Goal: Transaction & Acquisition: Purchase product/service

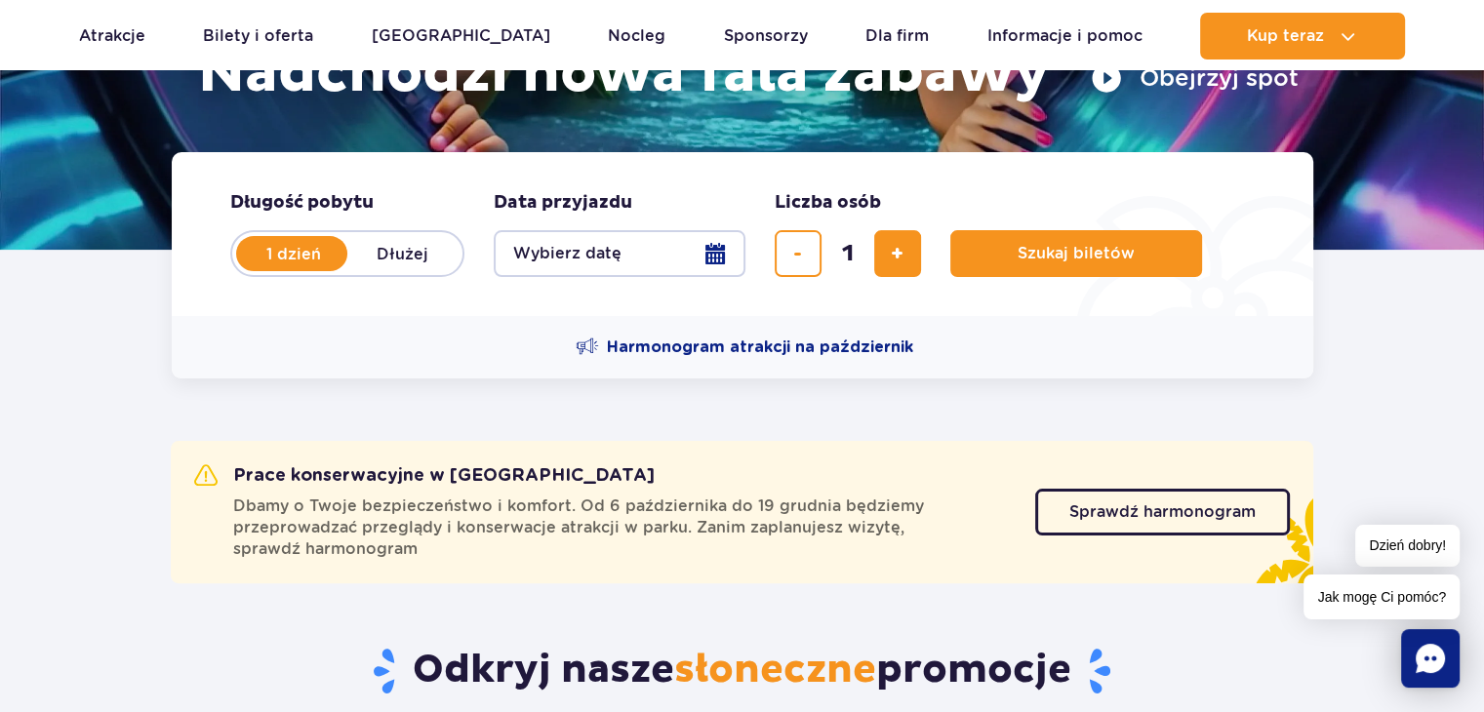
scroll to position [402, 0]
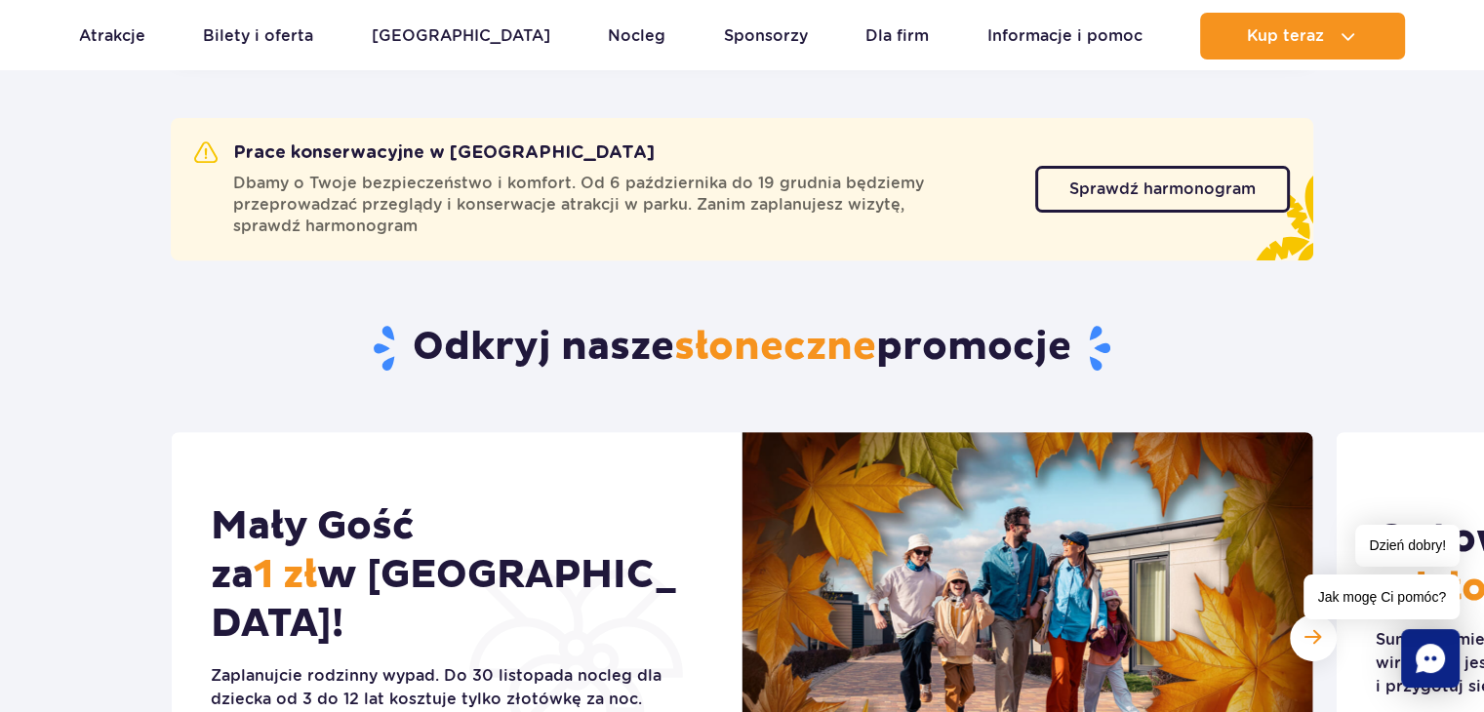
scroll to position [714, 0]
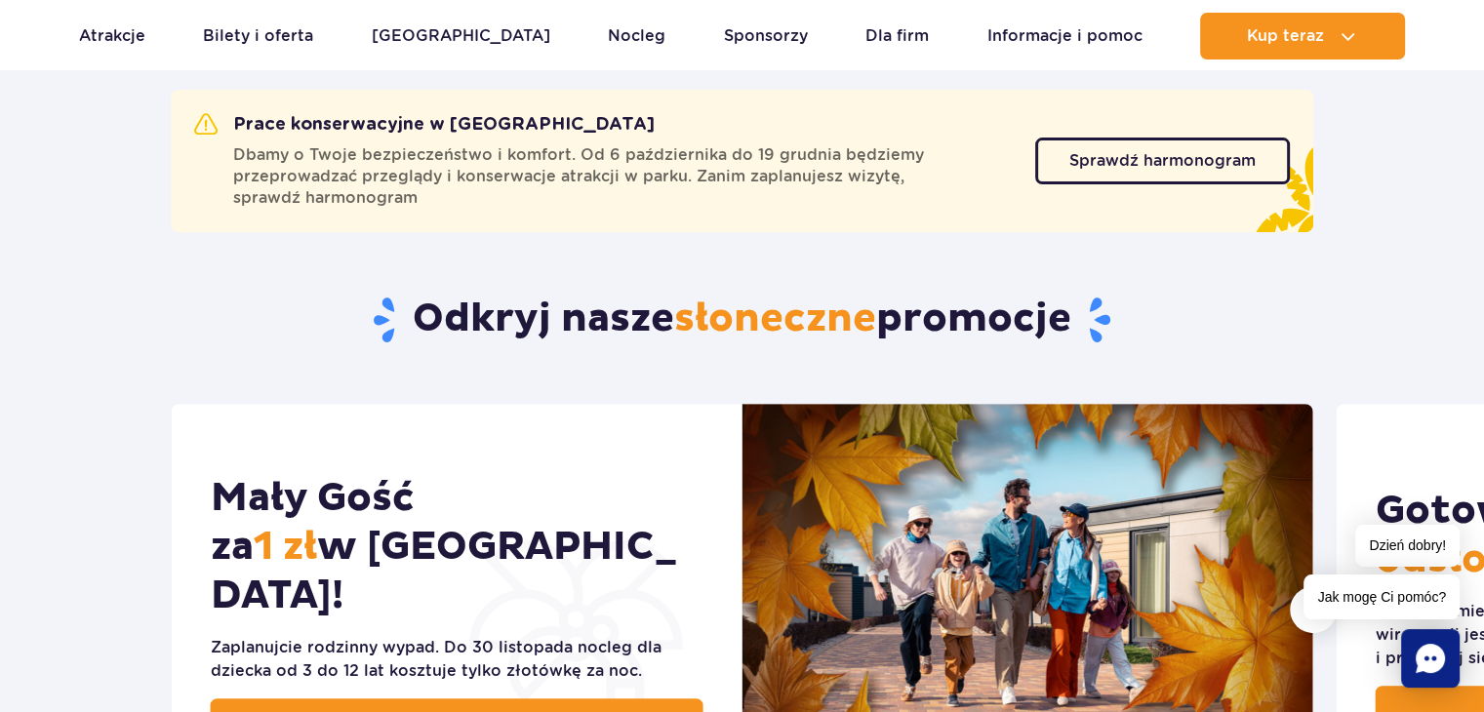
click at [0, 223] on section "Prace konserwacyjne w Suntago Dbamy o Twoje bezpieczeństwo i komfort. Od 6 paźd…" at bounding box center [742, 131] width 1484 height 209
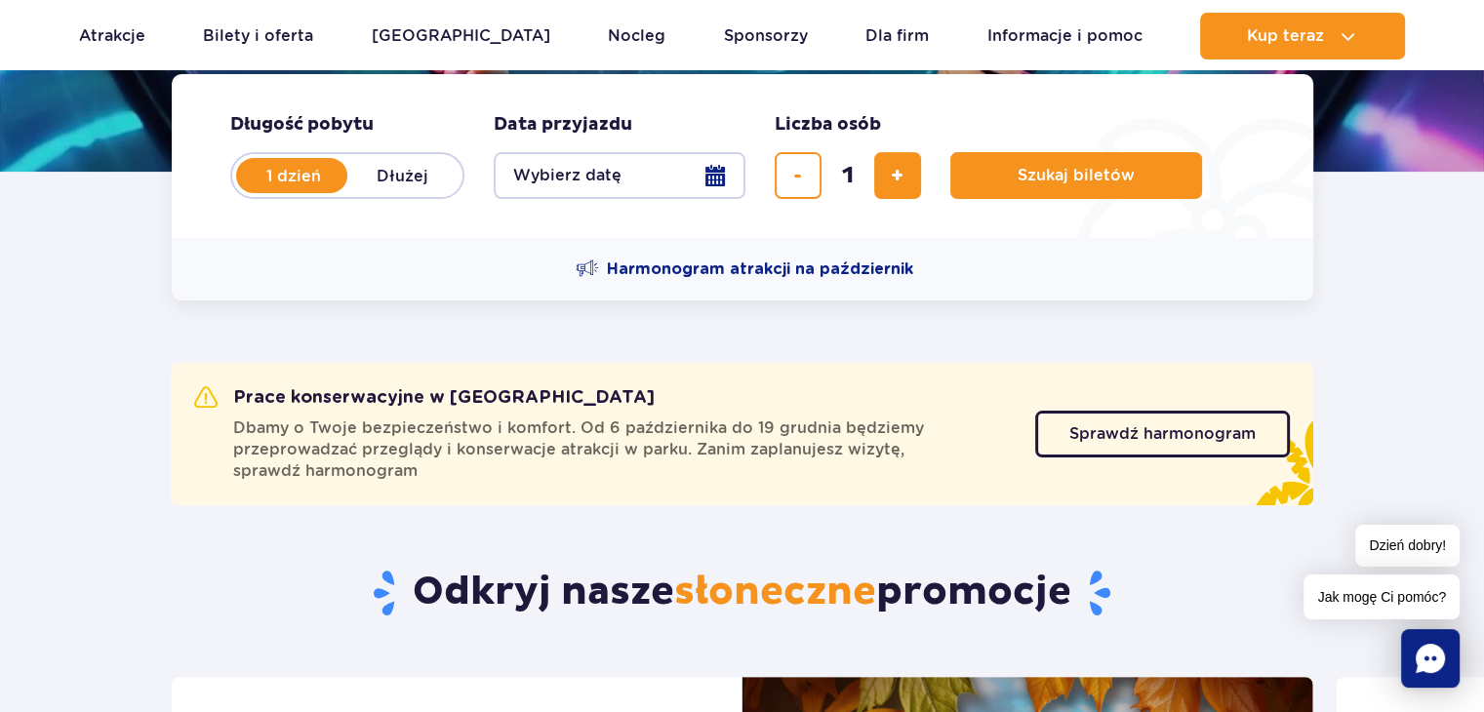
scroll to position [402, 0]
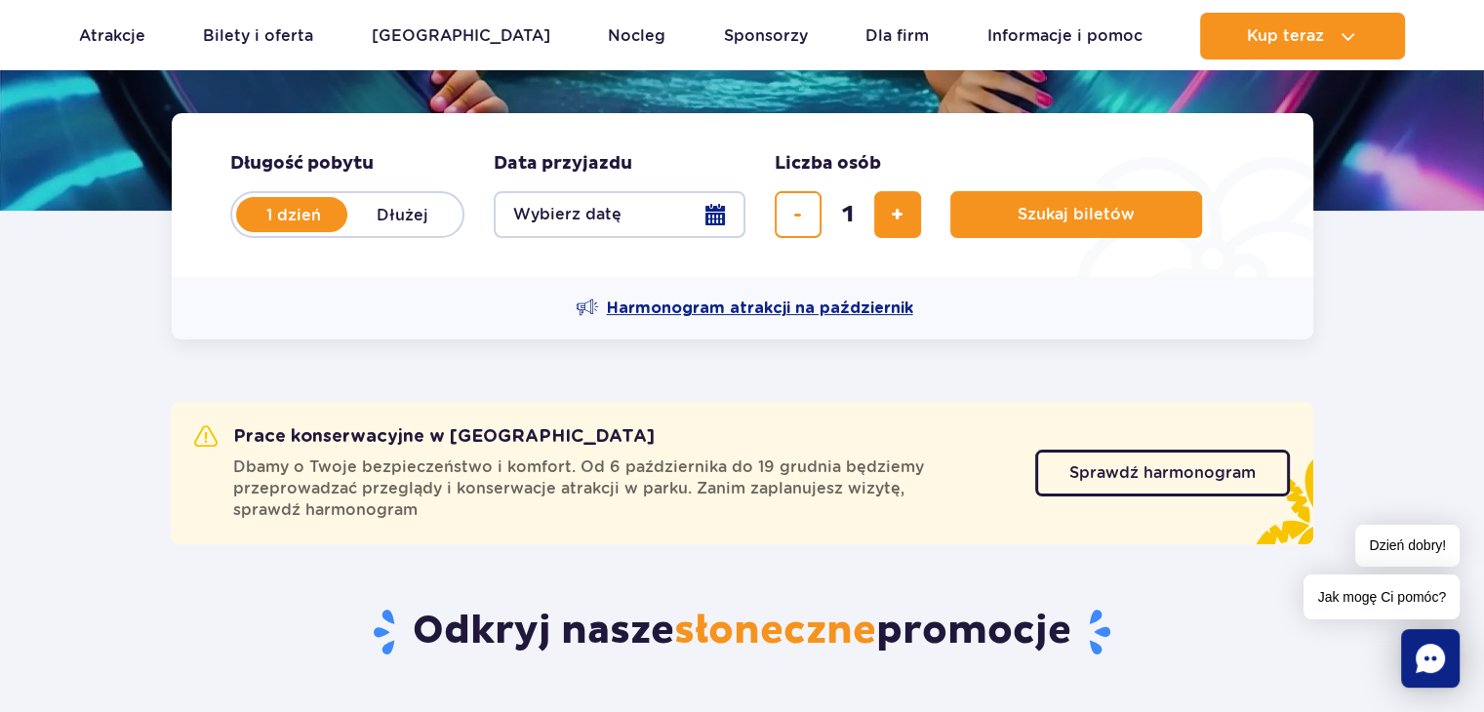
click at [703, 309] on span "Harmonogram atrakcji na październik" at bounding box center [760, 308] width 306 height 21
click at [570, 230] on button "Wybierz datę" at bounding box center [620, 214] width 252 height 47
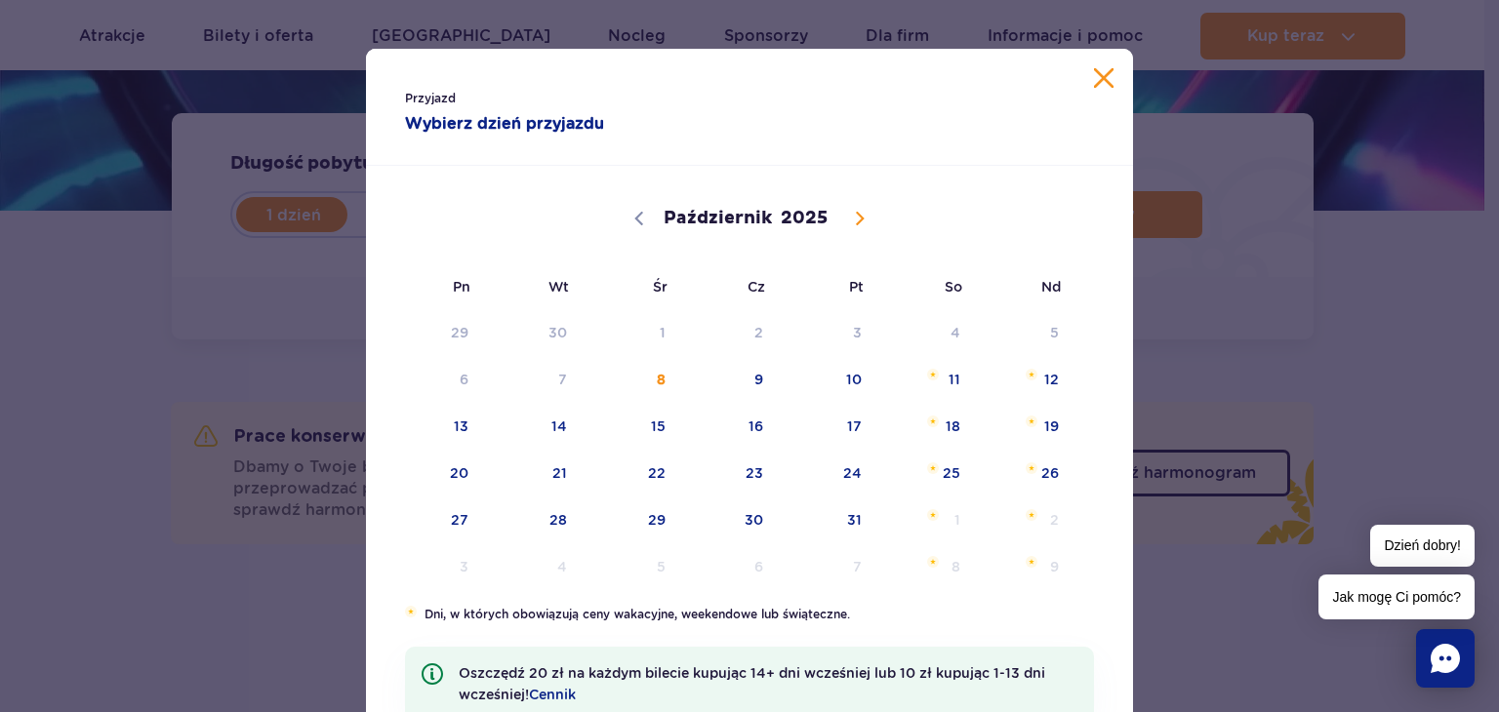
click at [853, 224] on icon at bounding box center [860, 219] width 14 height 14
select select "10"
click at [470, 432] on span "10" at bounding box center [434, 426] width 99 height 45
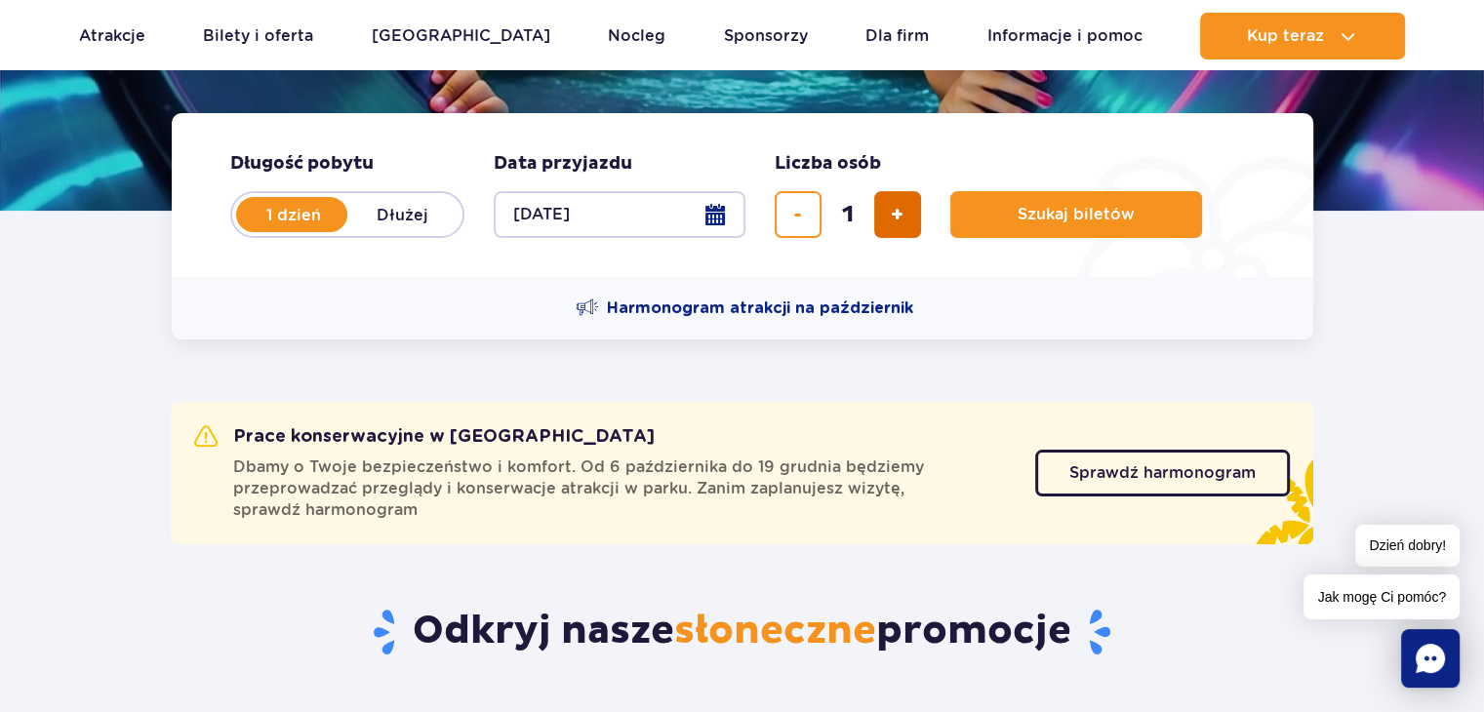
click at [905, 223] on button "dodaj bilet" at bounding box center [897, 214] width 47 height 47
type input "2"
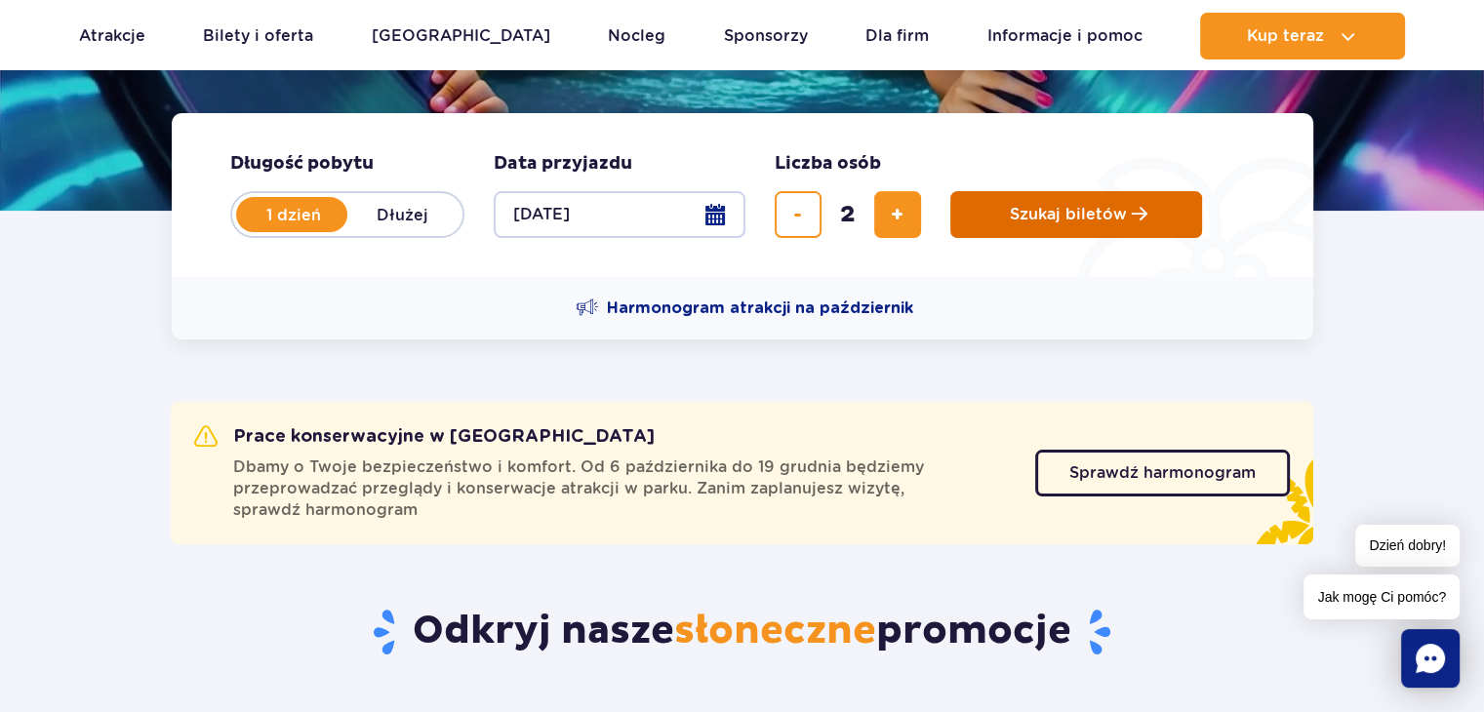
click at [1097, 206] on span "Szukaj biletów" at bounding box center [1068, 215] width 117 height 18
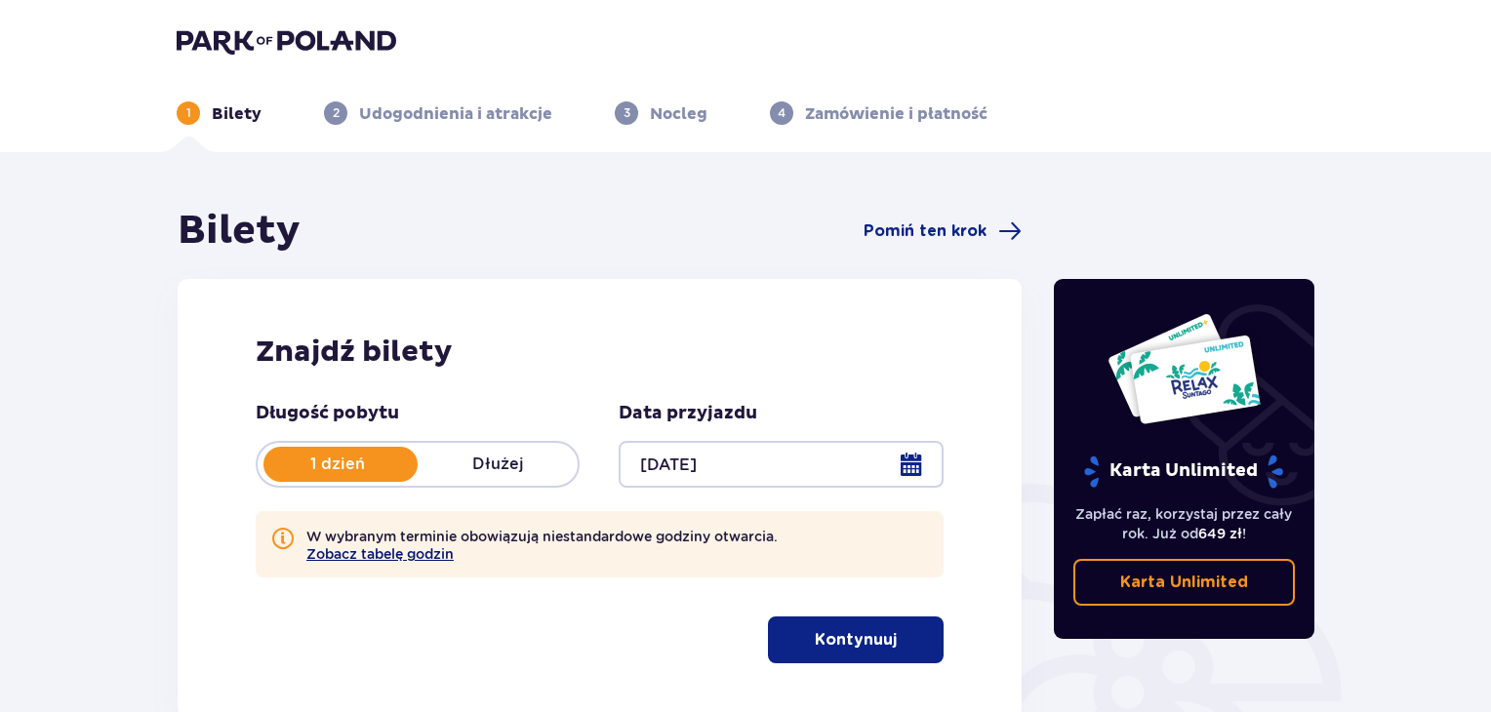
click at [374, 556] on button "Zobacz tabelę godzin" at bounding box center [379, 554] width 147 height 16
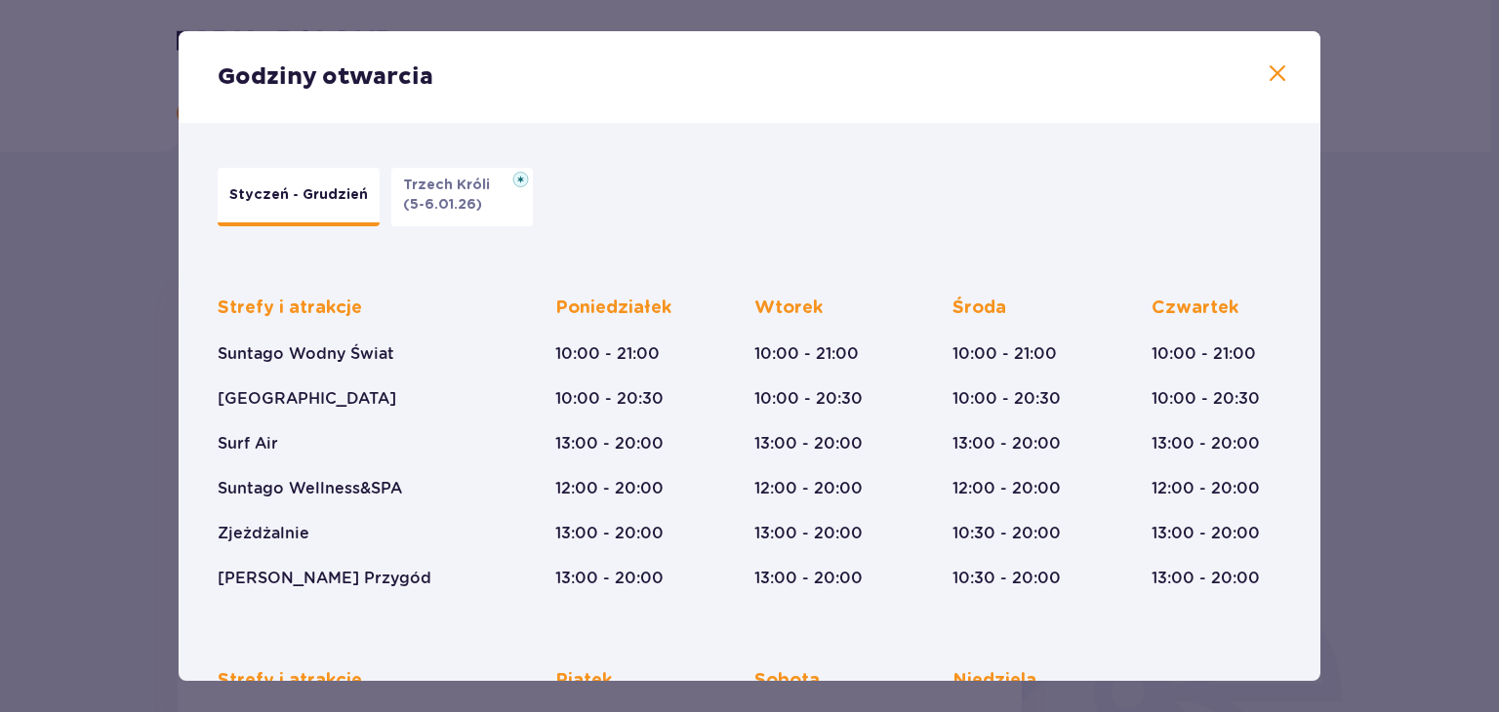
click at [1266, 74] on span at bounding box center [1277, 73] width 23 height 23
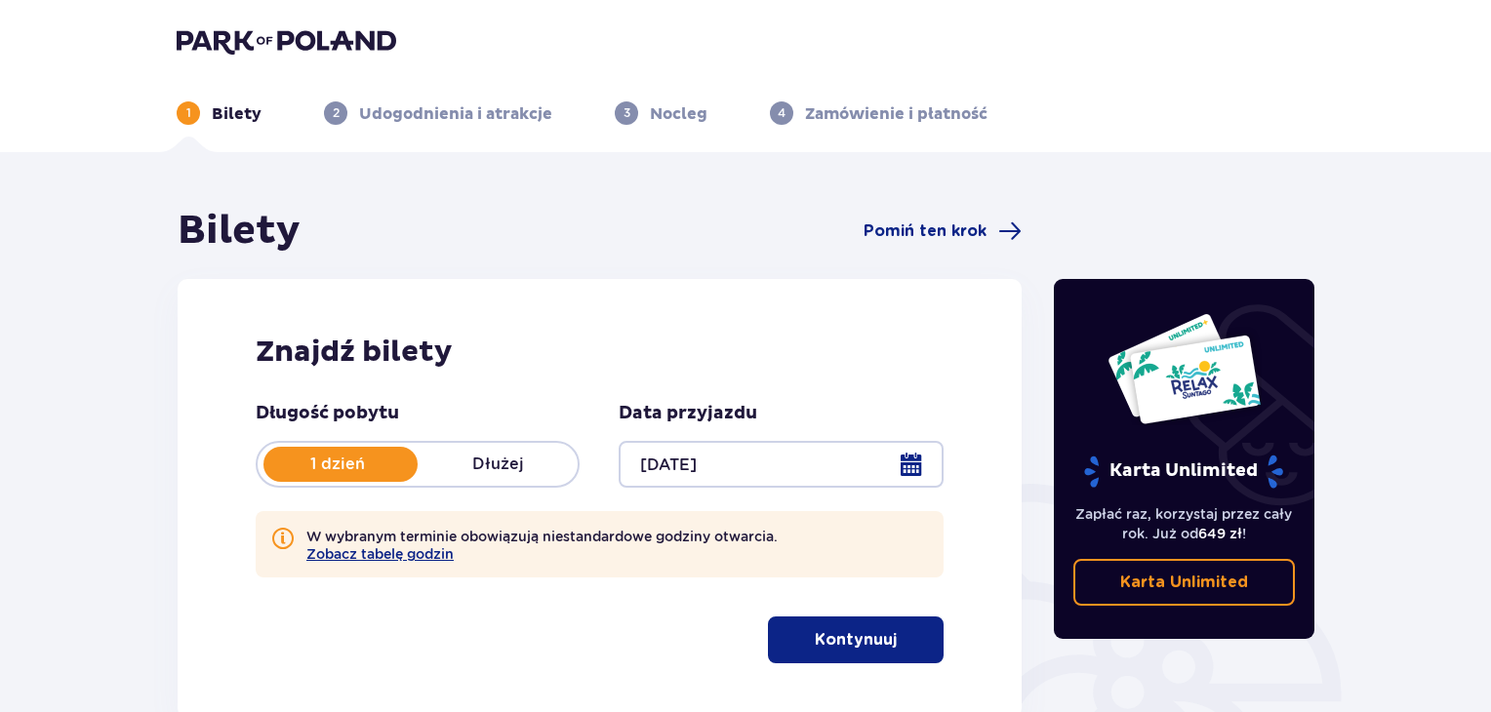
click at [815, 655] on button "Kontynuuj" at bounding box center [856, 640] width 176 height 47
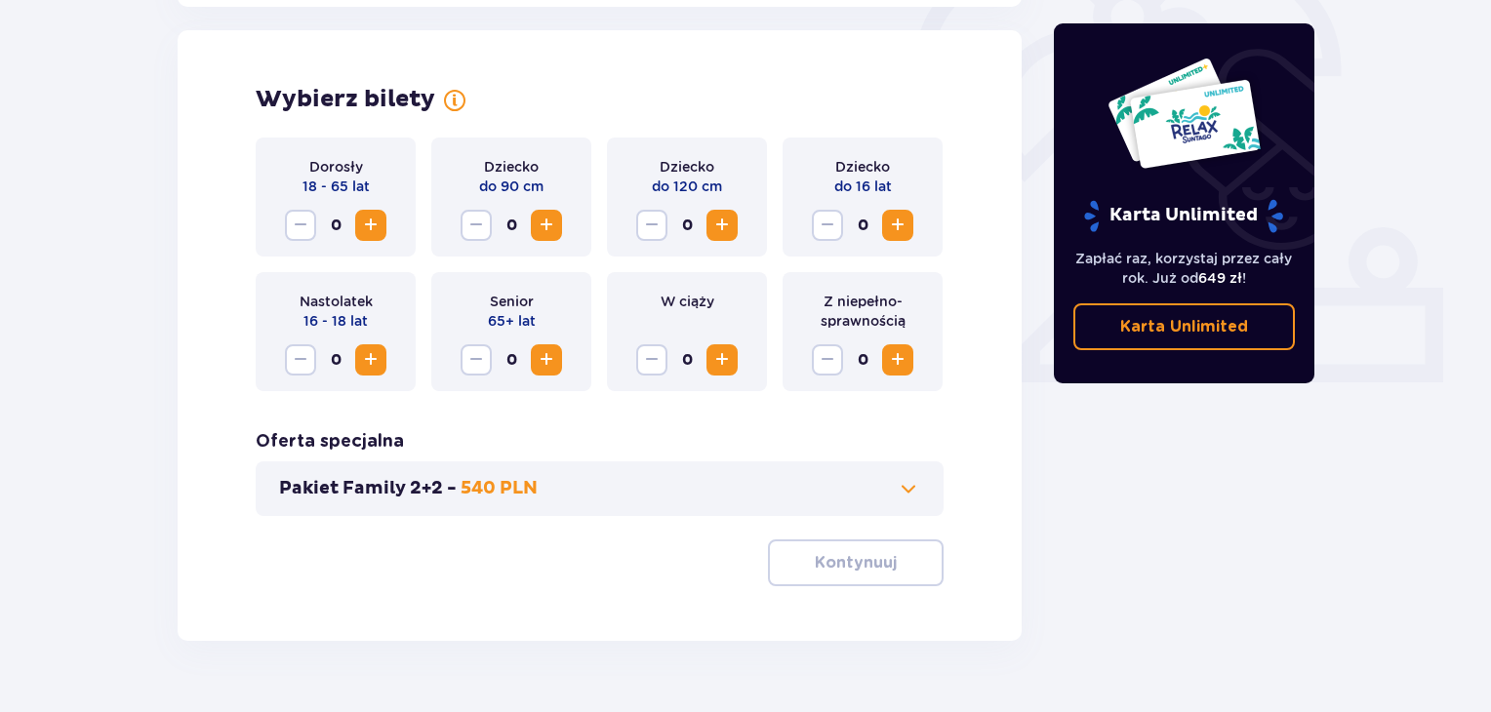
scroll to position [632, 0]
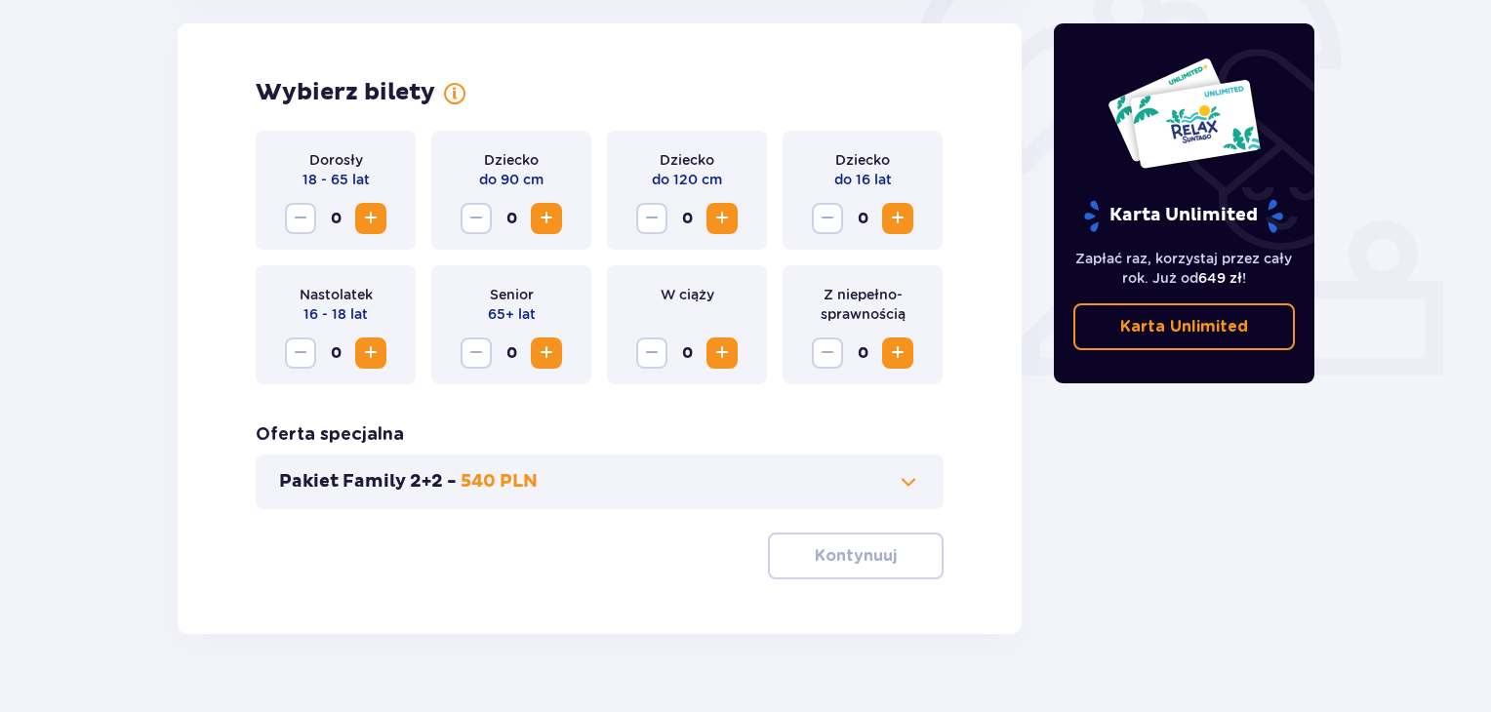
click at [371, 223] on span "Zwiększ" at bounding box center [370, 218] width 23 height 23
click at [546, 356] on span "Zwiększ" at bounding box center [546, 353] width 23 height 23
click at [860, 559] on p "Kontynuuj" at bounding box center [856, 555] width 82 height 21
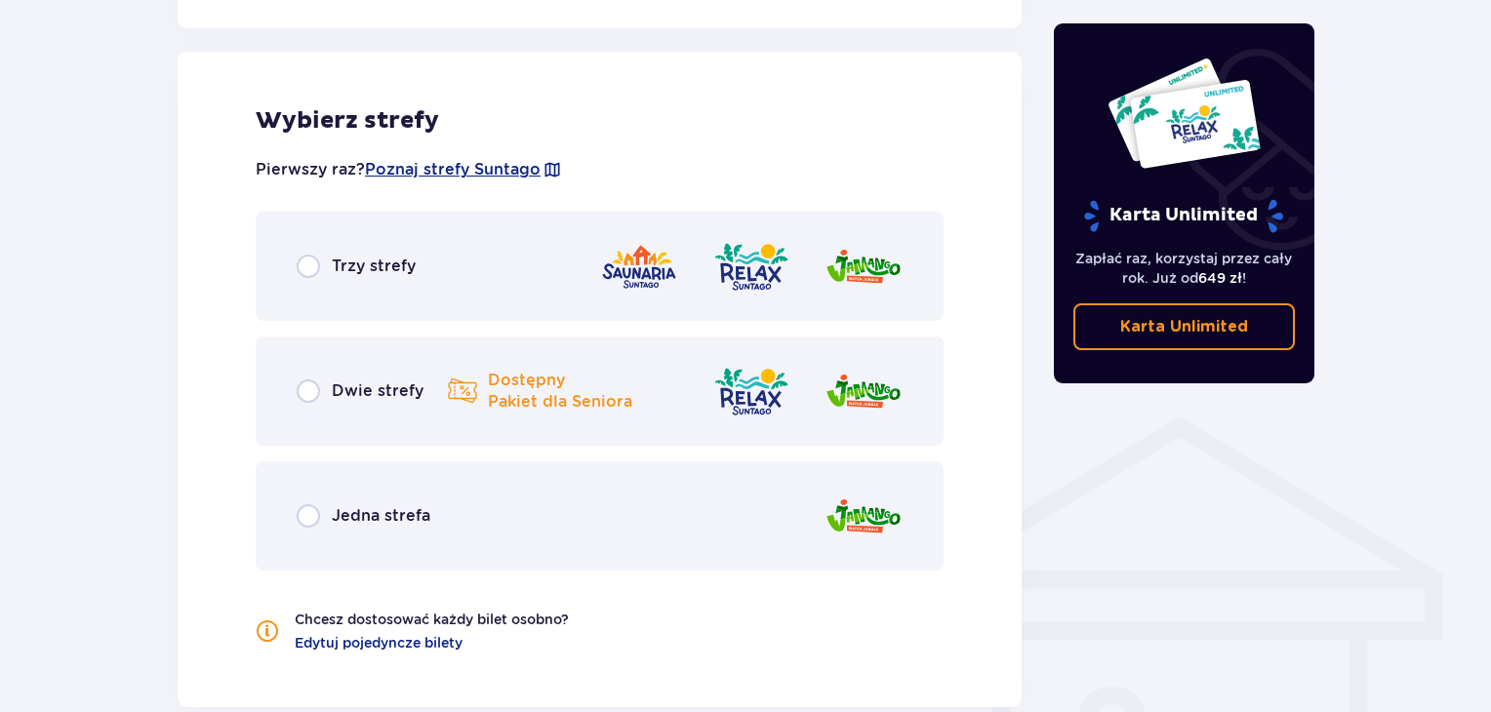
scroll to position [1174, 0]
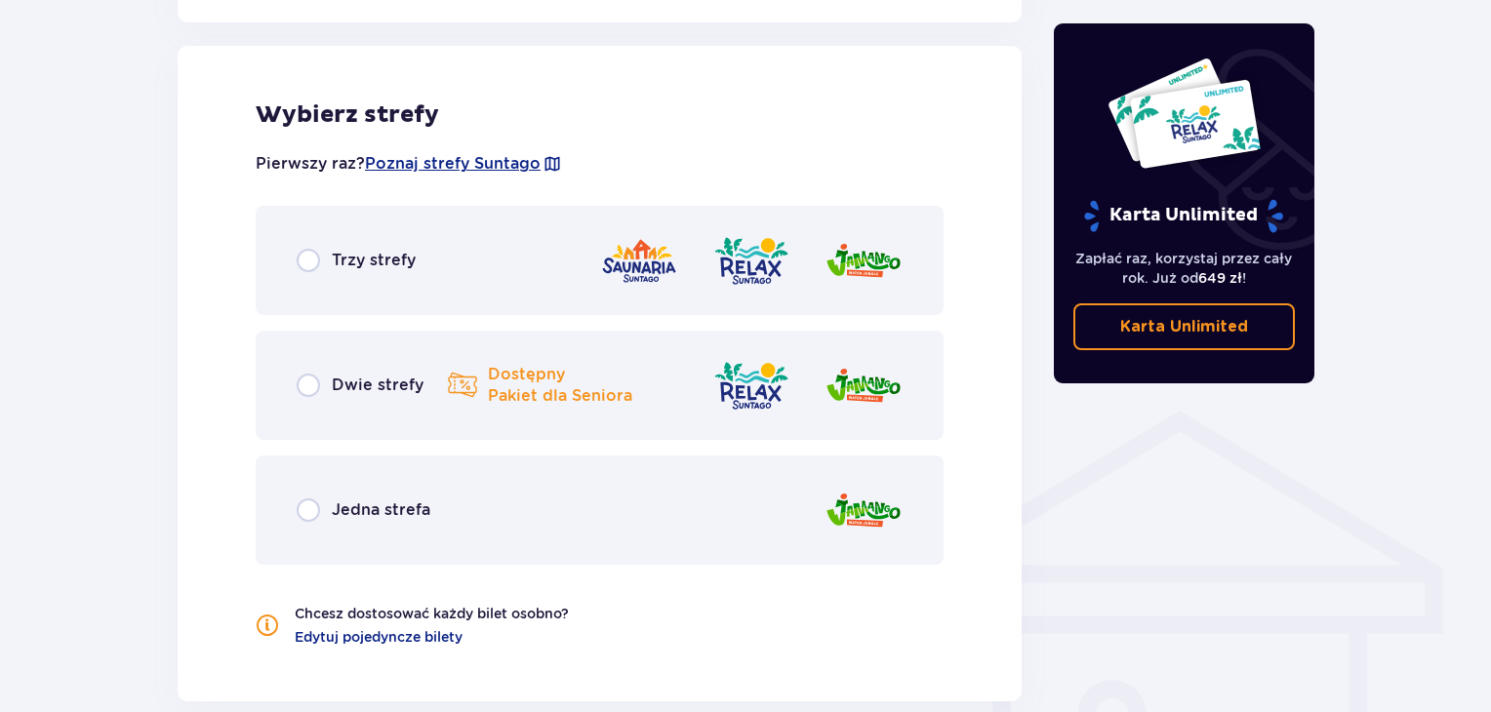
click at [320, 391] on div "Dwie strefy Dostępny Pakiet dla Seniora" at bounding box center [388, 385] width 183 height 33
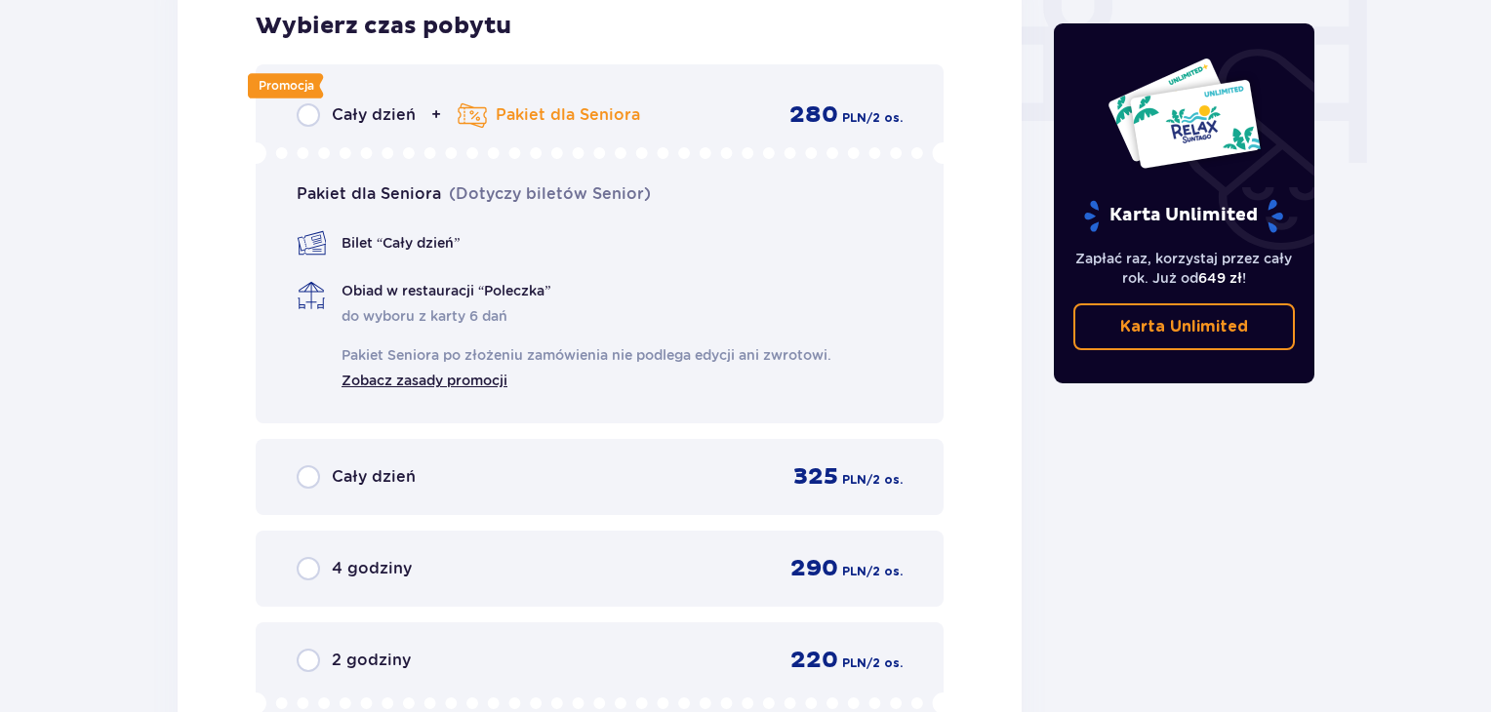
scroll to position [1936, 0]
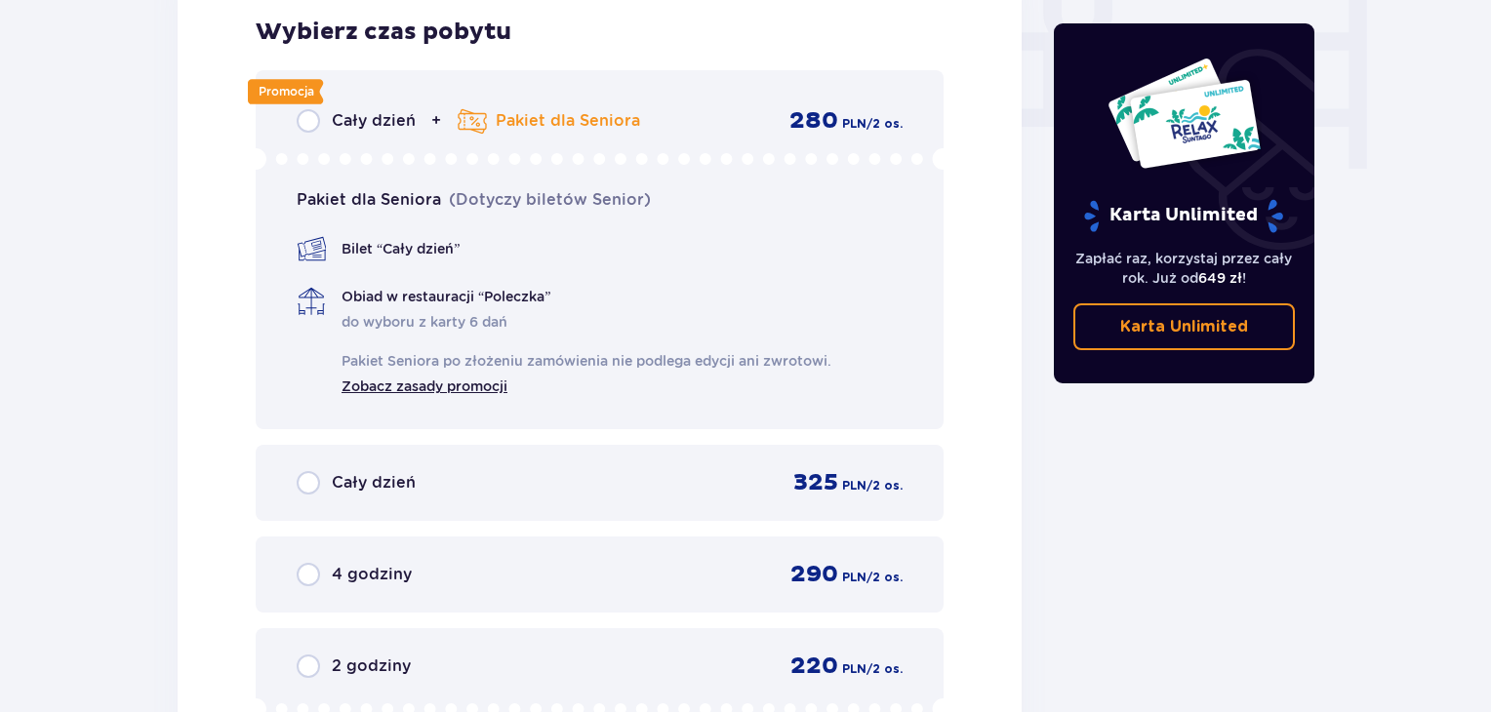
click at [304, 124] on input "radio" at bounding box center [308, 120] width 23 height 23
radio input "true"
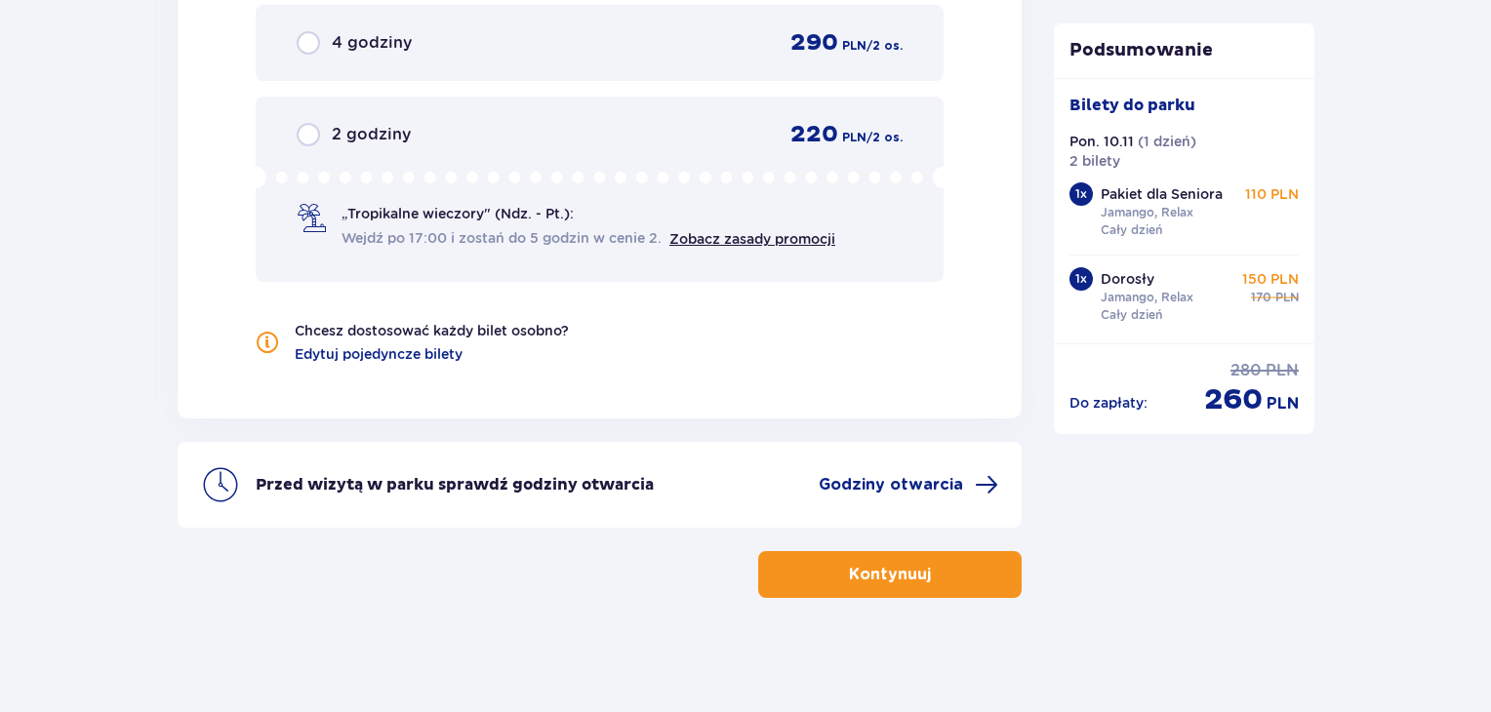
scroll to position [2469, 0]
